Goal: Check status: Check status

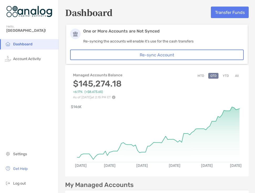
click at [235, 77] on button "All" at bounding box center [237, 76] width 8 height 6
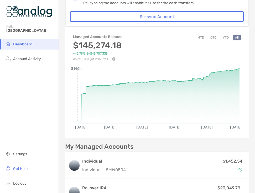
scroll to position [40, 0]
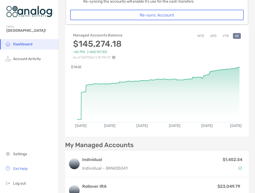
click at [201, 37] on button "MTD" at bounding box center [200, 36] width 11 height 6
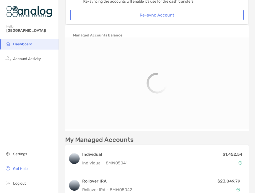
click at [171, 74] on div at bounding box center [156, 82] width 183 height 91
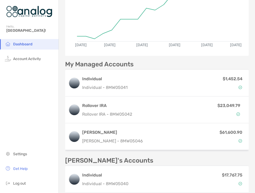
scroll to position [0, 0]
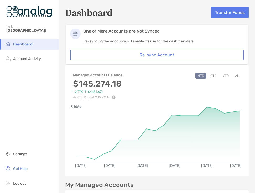
click at [241, 75] on div "Managed Accounts Balance $145,274.18 +2.77% ( +$4,154.67 ) As of [DATE] 2:15 PM…" at bounding box center [156, 83] width 183 height 31
click at [236, 75] on button "All" at bounding box center [237, 76] width 8 height 6
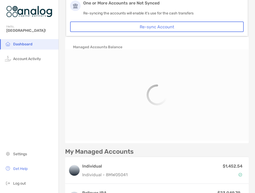
scroll to position [44, 0]
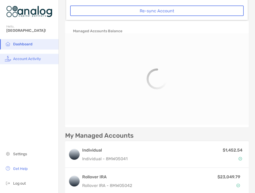
click at [31, 62] on li "Account Activity" at bounding box center [29, 59] width 58 height 10
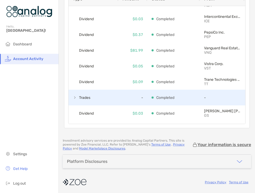
click at [77, 98] on span at bounding box center [75, 97] width 4 height 4
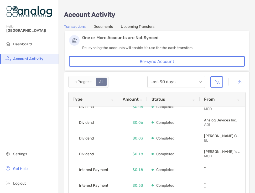
click at [123, 27] on link "Upcoming Transfers" at bounding box center [138, 27] width 34 height 6
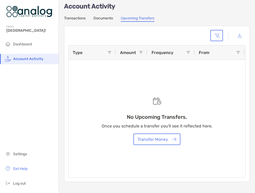
click at [72, 17] on link "Transactions" at bounding box center [74, 19] width 21 height 6
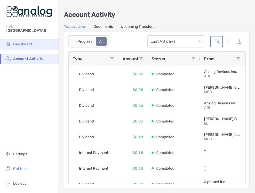
click at [29, 41] on li "Dashboard" at bounding box center [29, 44] width 58 height 10
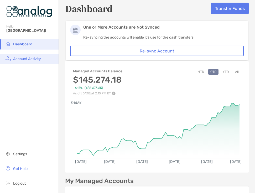
click at [24, 60] on span "Account Activity" at bounding box center [27, 59] width 28 height 4
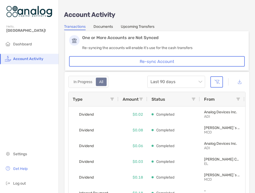
click at [101, 83] on div "All" at bounding box center [101, 81] width 10 height 7
click at [88, 83] on div "In Progress" at bounding box center [83, 81] width 25 height 7
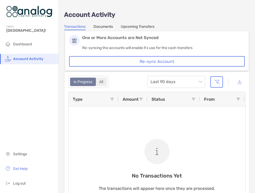
click at [101, 83] on div "All" at bounding box center [101, 81] width 10 height 7
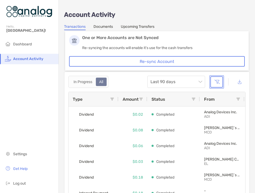
click at [221, 80] on button "button" at bounding box center [216, 81] width 13 height 11
click at [218, 88] on button "button" at bounding box center [216, 81] width 13 height 11
click at [216, 82] on button "button" at bounding box center [216, 81] width 13 height 11
click at [192, 83] on span "Last 90 days" at bounding box center [175, 82] width 51 height 12
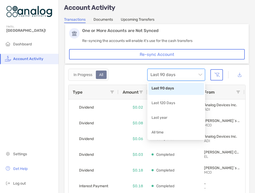
click at [200, 76] on span "Last 90 days" at bounding box center [175, 75] width 51 height 12
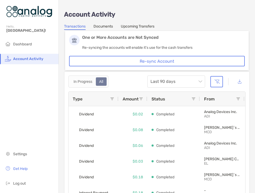
click at [108, 26] on link "Documents" at bounding box center [102, 27] width 19 height 6
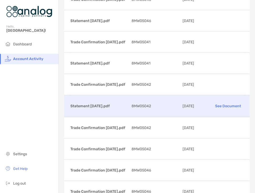
click at [99, 108] on p "Statement [DATE].pdf" at bounding box center [98, 106] width 57 height 7
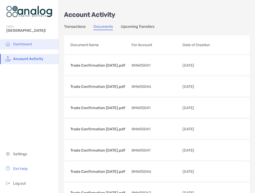
click at [31, 45] on span "Dashboard" at bounding box center [22, 44] width 19 height 4
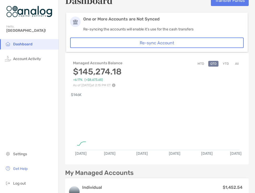
scroll to position [12, 0]
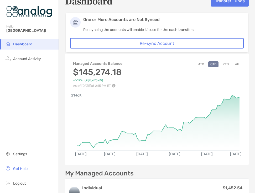
click at [21, 53] on ul "Dashboard Account Activity" at bounding box center [29, 53] width 58 height 29
click at [21, 57] on span "Account Activity" at bounding box center [27, 59] width 28 height 4
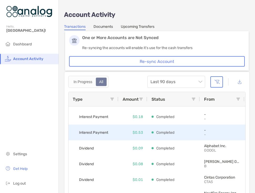
scroll to position [127, 0]
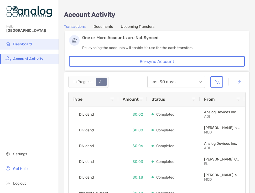
click at [24, 41] on li "Dashboard" at bounding box center [29, 44] width 58 height 10
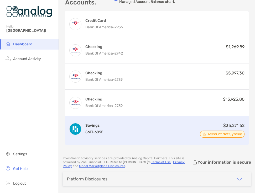
click at [162, 140] on div "Savings SoFi - 6895 $35,271.62 Account Not Synced" at bounding box center [156, 130] width 183 height 29
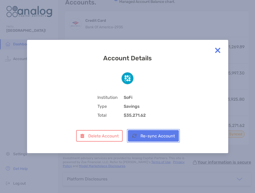
click at [162, 139] on button "Re-sync Account" at bounding box center [153, 136] width 51 height 12
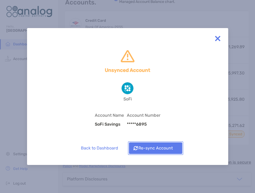
click at [162, 153] on button "Re-sync Account" at bounding box center [155, 148] width 53 height 12
click at [160, 149] on button "Re-sync Account" at bounding box center [155, 148] width 53 height 12
